Goal: Check status: Check status

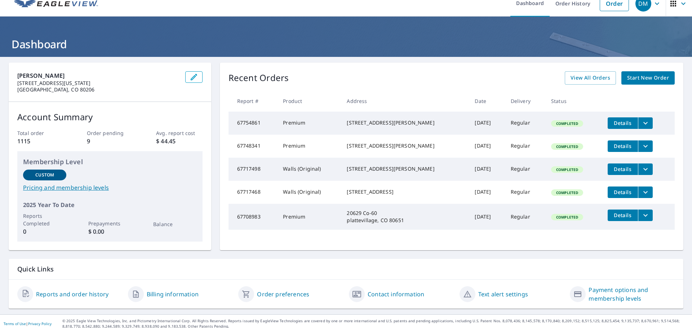
scroll to position [14, 0]
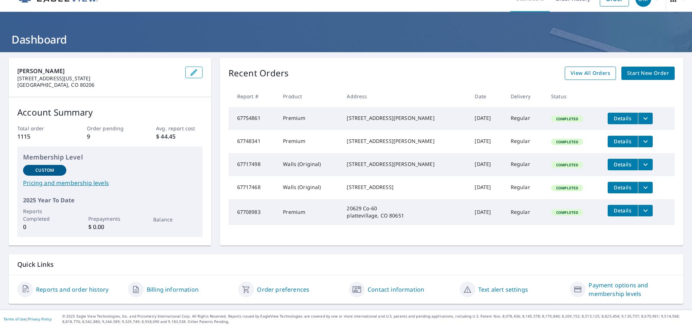
click at [587, 76] on span "View All Orders" at bounding box center [590, 73] width 40 height 9
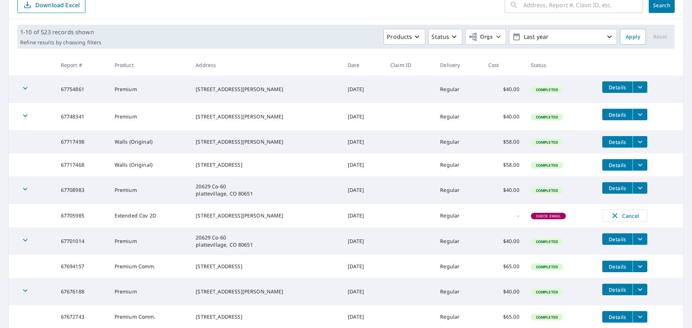
scroll to position [151, 0]
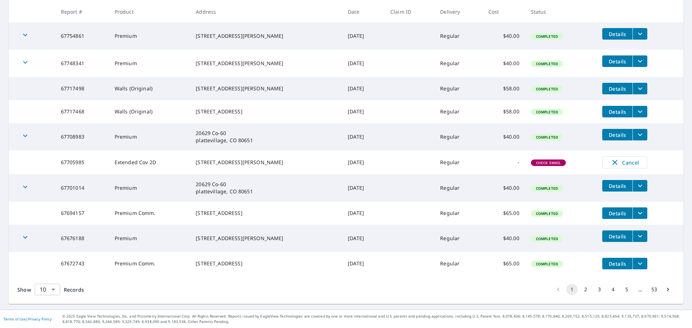
click at [47, 287] on body "DM DM Dashboard Order History Order DM Dashboard / Order History Order History …" at bounding box center [346, 164] width 692 height 328
click at [49, 315] on li "100" at bounding box center [47, 313] width 26 height 13
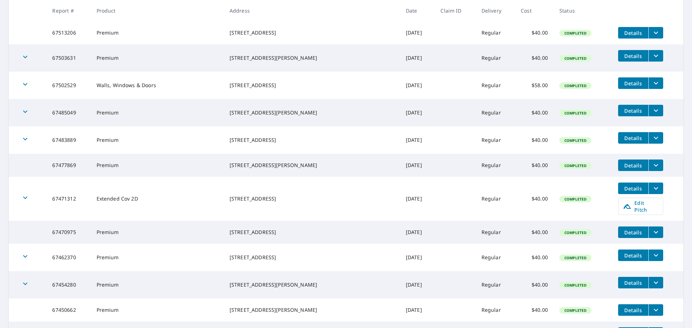
scroll to position [925, 0]
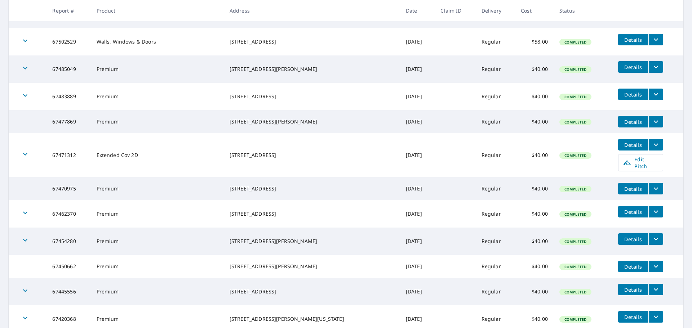
click at [651, 193] on icon "filesDropdownBtn-67470975" at bounding box center [655, 188] width 9 height 9
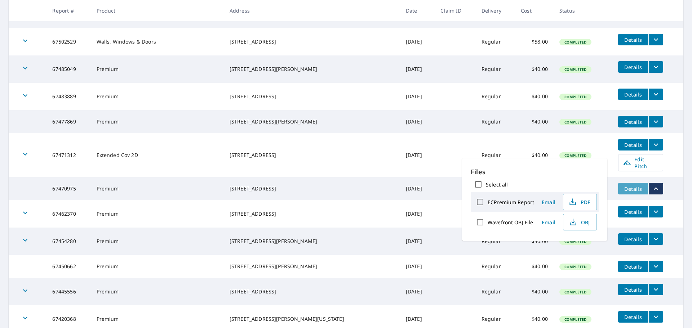
click at [624, 192] on span "Details" at bounding box center [633, 189] width 22 height 7
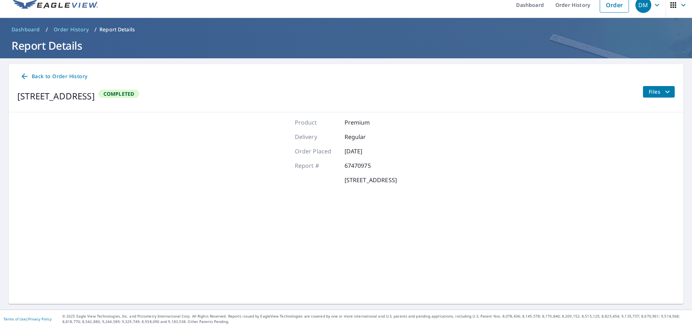
click at [667, 92] on button "Files" at bounding box center [658, 92] width 32 height 12
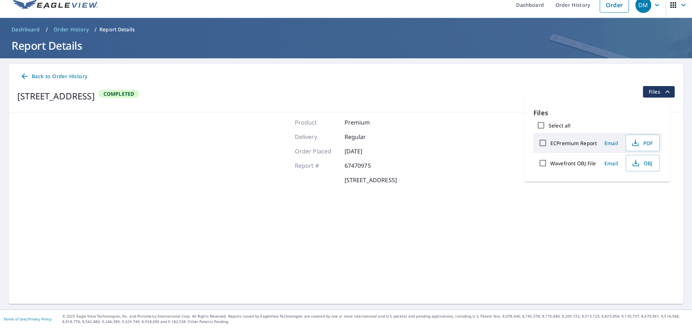
click at [667, 92] on button "Files" at bounding box center [658, 92] width 32 height 12
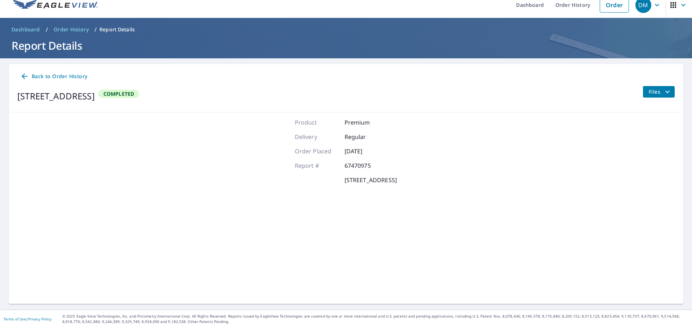
click at [27, 75] on icon at bounding box center [24, 76] width 9 height 9
